Goal: Task Accomplishment & Management: Manage account settings

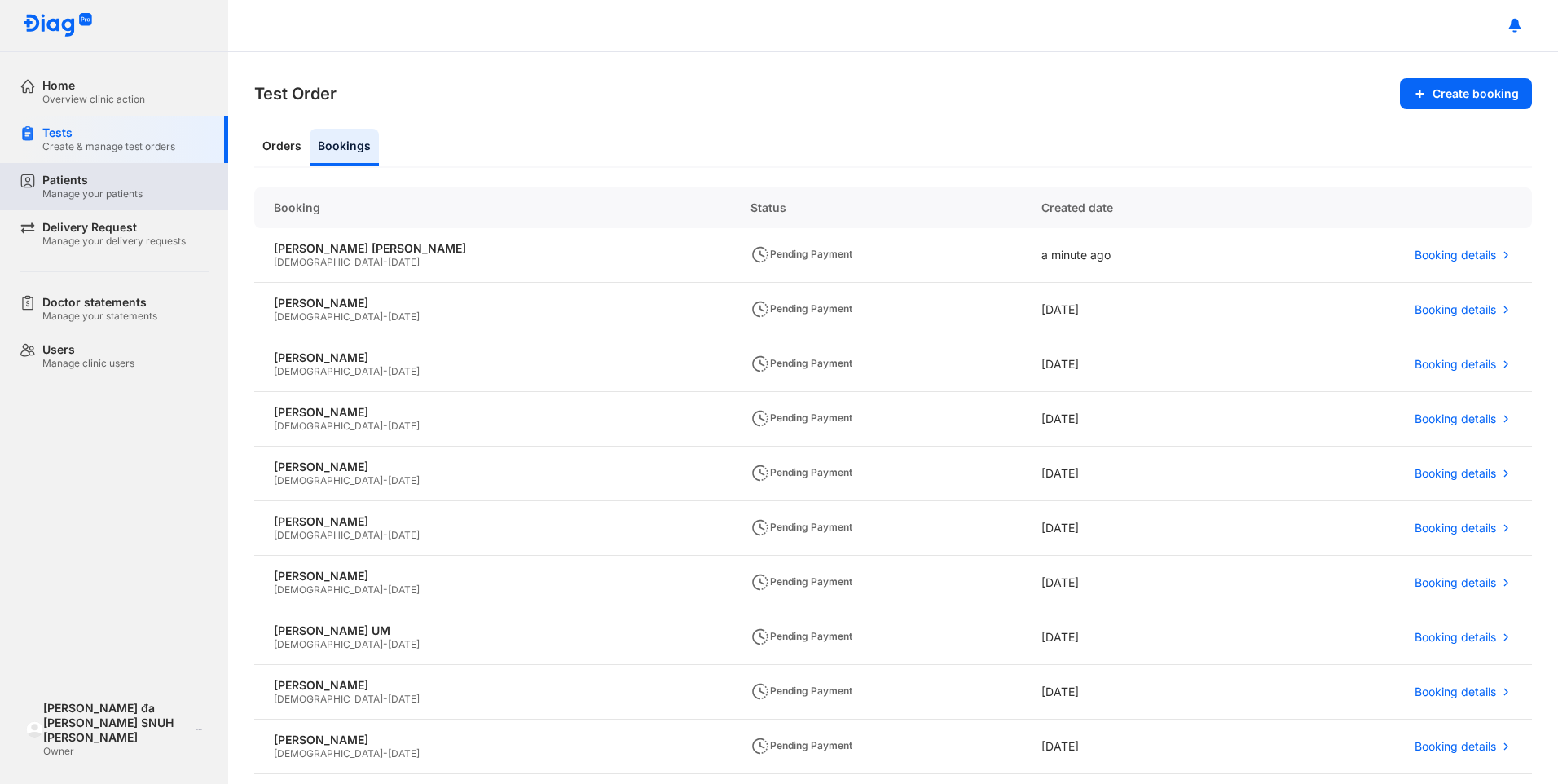
click at [66, 179] on div "Patients" at bounding box center [93, 179] width 100 height 14
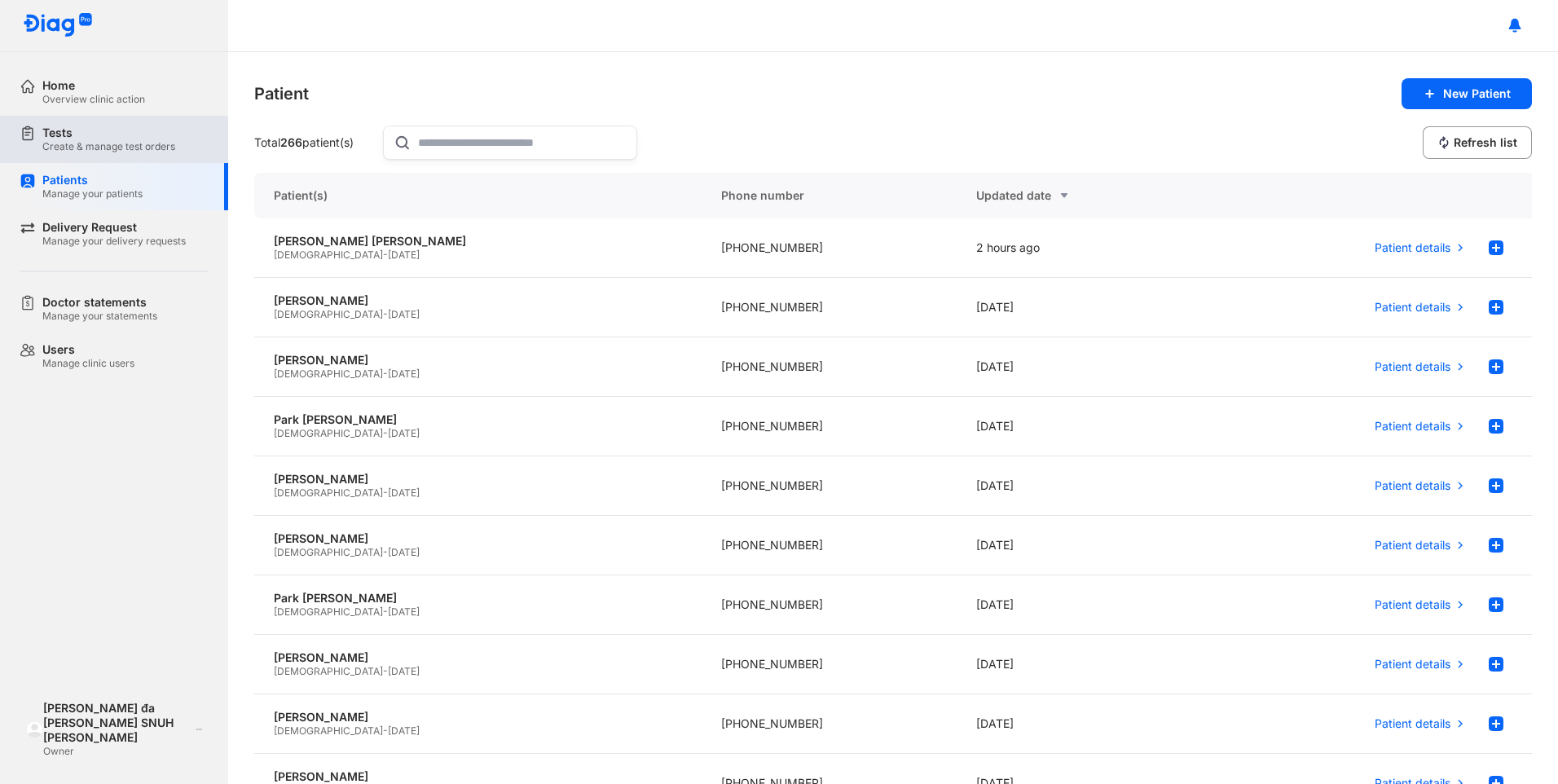
click at [88, 143] on div "Create & manage test orders" at bounding box center [109, 146] width 133 height 13
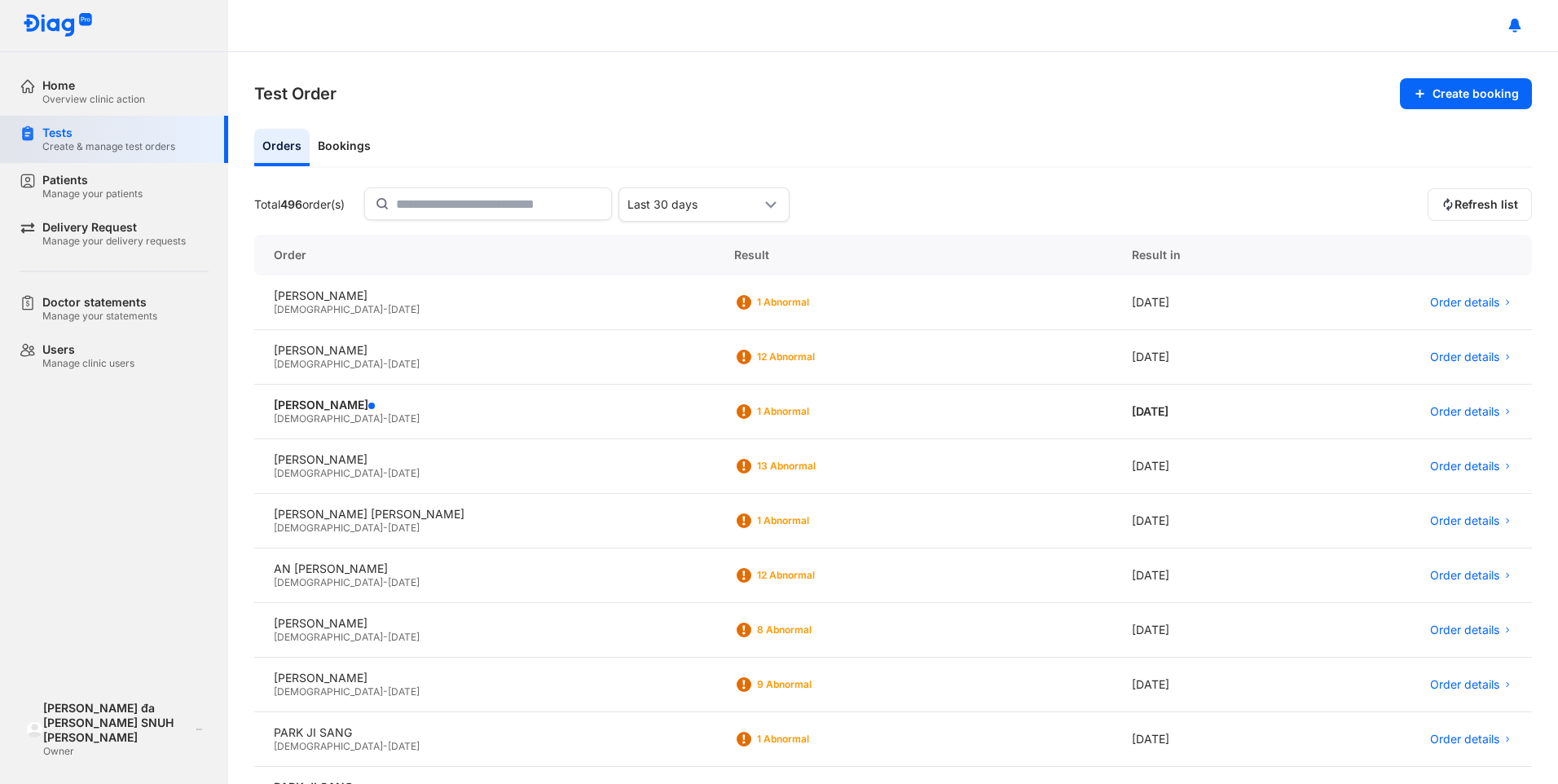
click at [90, 154] on div "Tests Create & manage test orders" at bounding box center [124, 139] width 209 height 48
click at [82, 186] on div "Patients" at bounding box center [93, 179] width 100 height 14
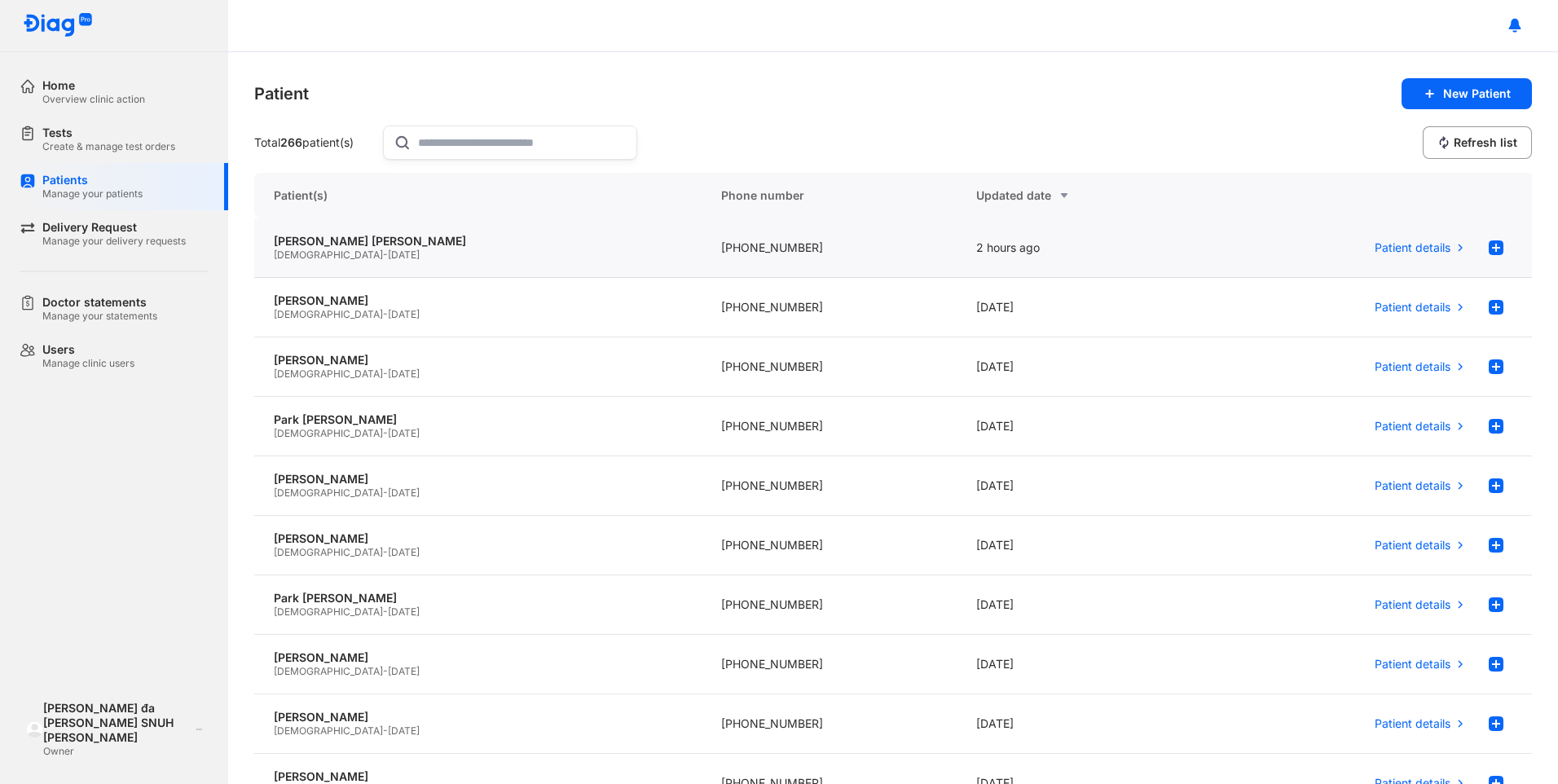
click at [454, 257] on div "Male - 08/01/1968" at bounding box center [477, 255] width 409 height 13
